Goal: Find contact information: Find contact information

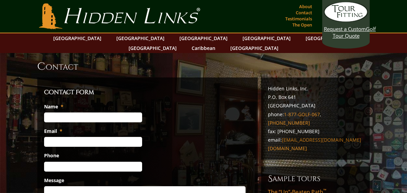
click at [286, 136] on link "[EMAIL_ADDRESS][DOMAIN_NAME]" at bounding box center [321, 139] width 79 height 6
click at [304, 5] on link "About" at bounding box center [305, 6] width 16 height 9
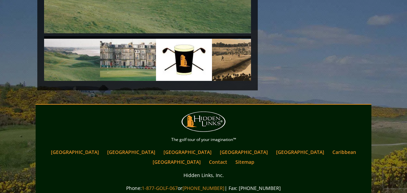
scroll to position [1673, 0]
